Goal: Information Seeking & Learning: Check status

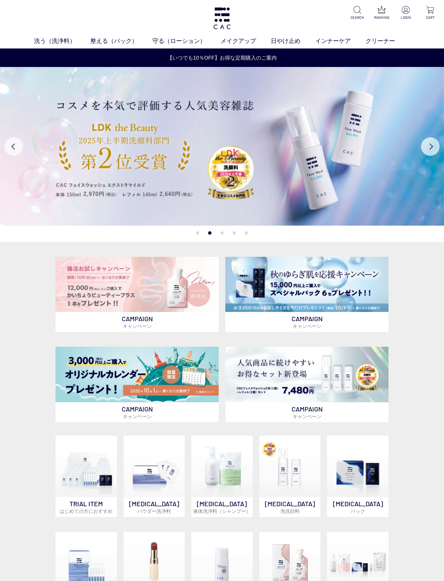
click at [403, 11] on img at bounding box center [406, 10] width 8 height 8
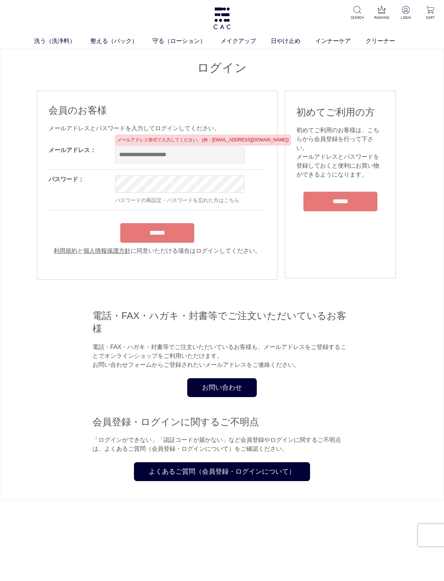
click at [180, 159] on input "email" at bounding box center [179, 154] width 129 height 17
type input "*"
type input "**********"
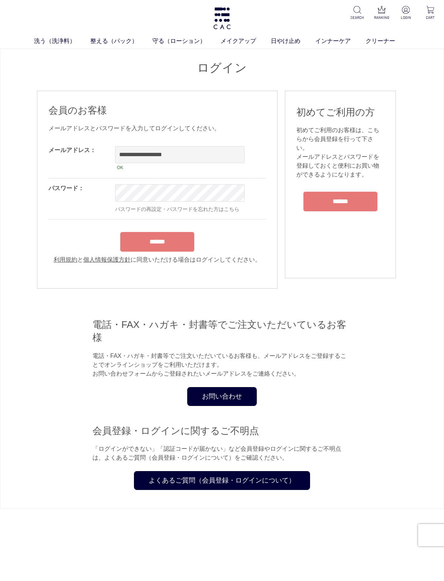
click at [176, 248] on input "******" at bounding box center [157, 242] width 74 height 20
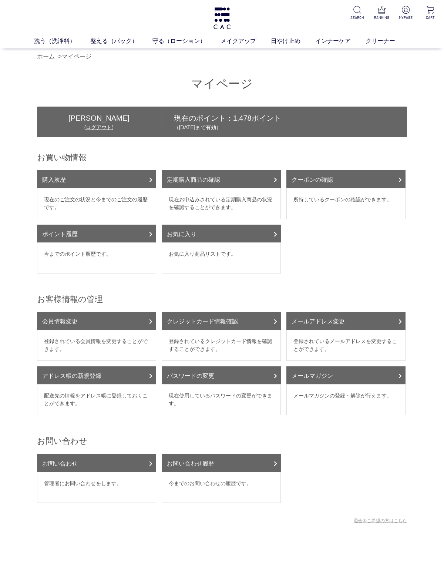
click at [124, 181] on link "購入履歴" at bounding box center [96, 179] width 119 height 18
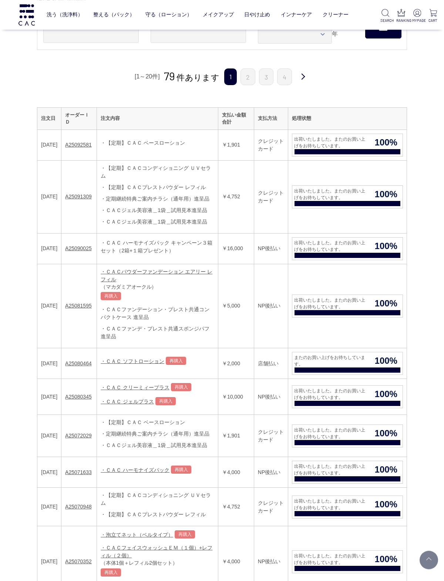
scroll to position [62, 0]
click at [169, 390] on link "・ＣＡＣ クリーミィープラス" at bounding box center [135, 387] width 69 height 6
click at [92, 395] on link "A25080345" at bounding box center [78, 397] width 27 height 6
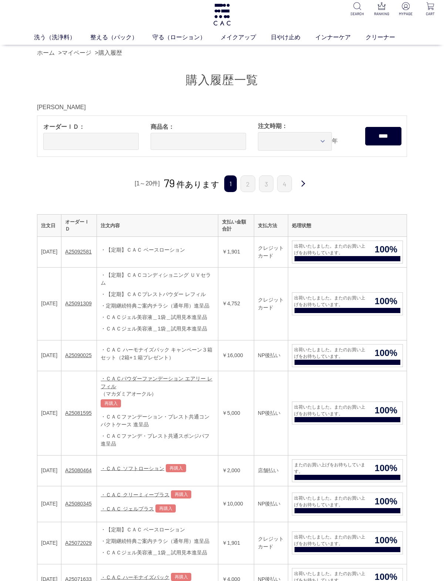
scroll to position [0, 0]
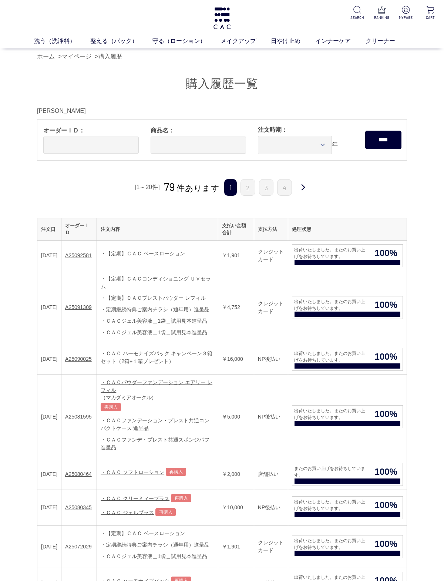
click at [164, 473] on link "・ＣＡＣ ソフトローション" at bounding box center [133, 472] width 64 height 6
click at [323, 298] on span "出荷いたしました。またのお買い上げをお待ちしています。" at bounding box center [330, 304] width 77 height 13
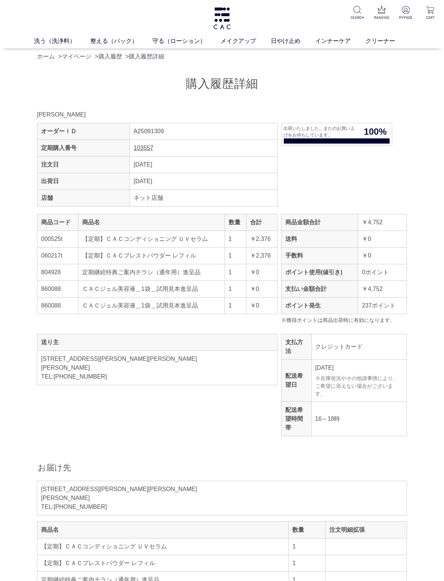
click at [81, 58] on link "マイページ" at bounding box center [77, 56] width 30 height 6
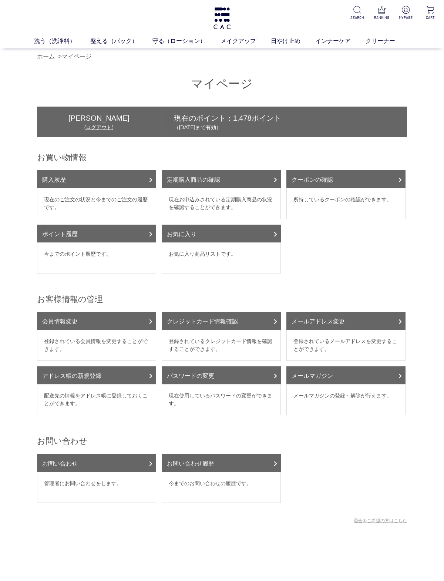
click at [127, 242] on link "ポイント履歴" at bounding box center [96, 234] width 119 height 18
click at [222, 57] on link "パウダー洗浄料" at bounding box center [210, 55] width 36 height 6
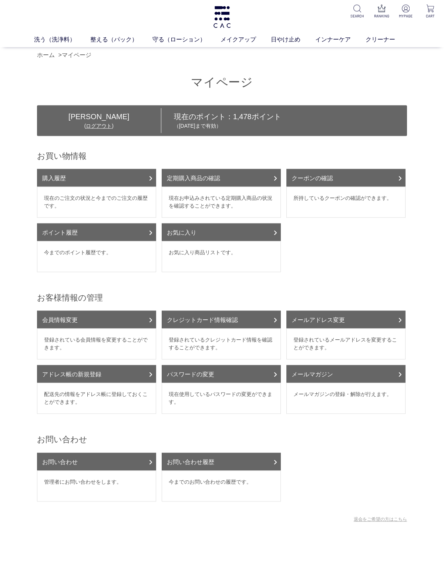
scroll to position [1, 0]
click at [247, 56] on link "美容液" at bounding box center [247, 53] width 16 height 6
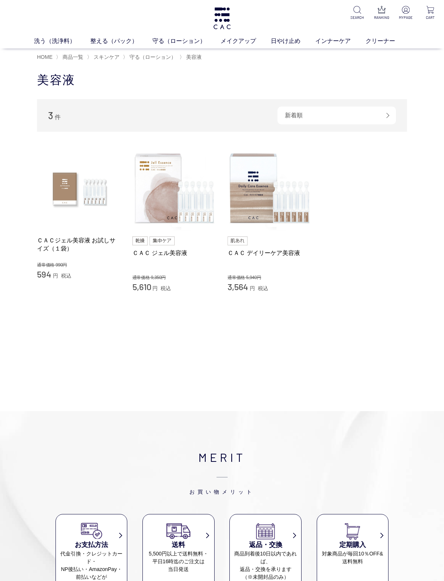
click at [172, 57] on link "ベース" at bounding box center [172, 55] width 16 height 6
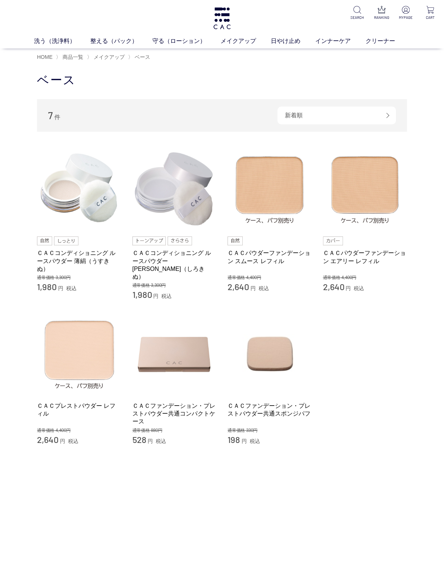
click at [90, 339] on img at bounding box center [79, 354] width 84 height 84
click at [219, 54] on link "パウダー洗浄料" at bounding box center [210, 55] width 36 height 6
